Goal: Information Seeking & Learning: Learn about a topic

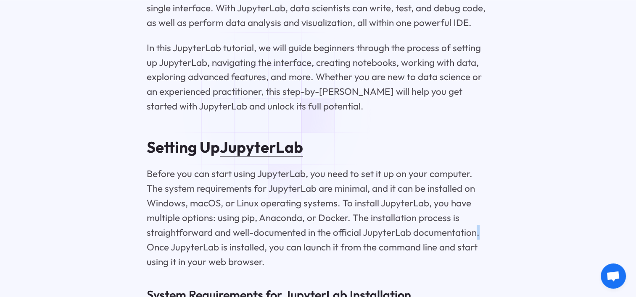
scroll to position [1479, 0]
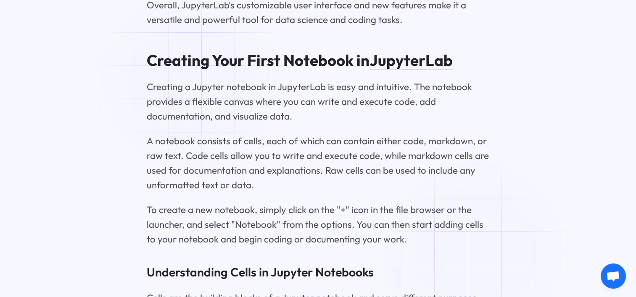
scroll to position [3163, 0]
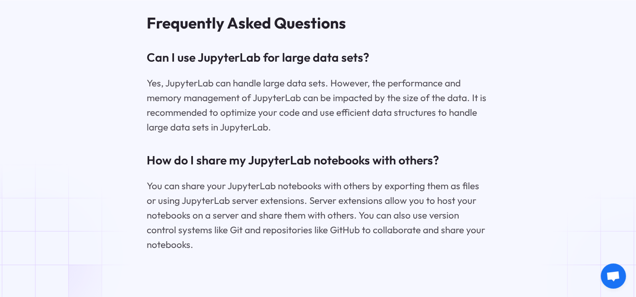
scroll to position [7343, 0]
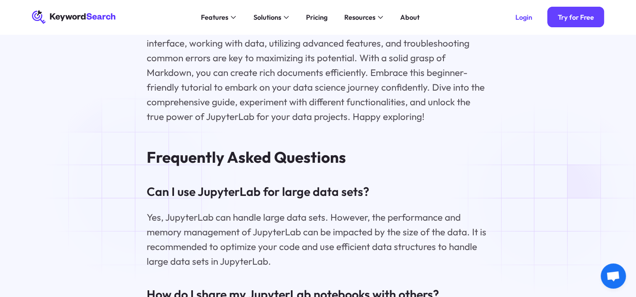
scroll to position [7205, 0]
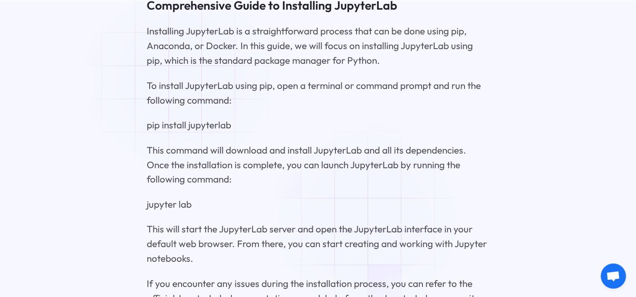
scroll to position [2087, 0]
